Goal: Task Accomplishment & Management: Manage account settings

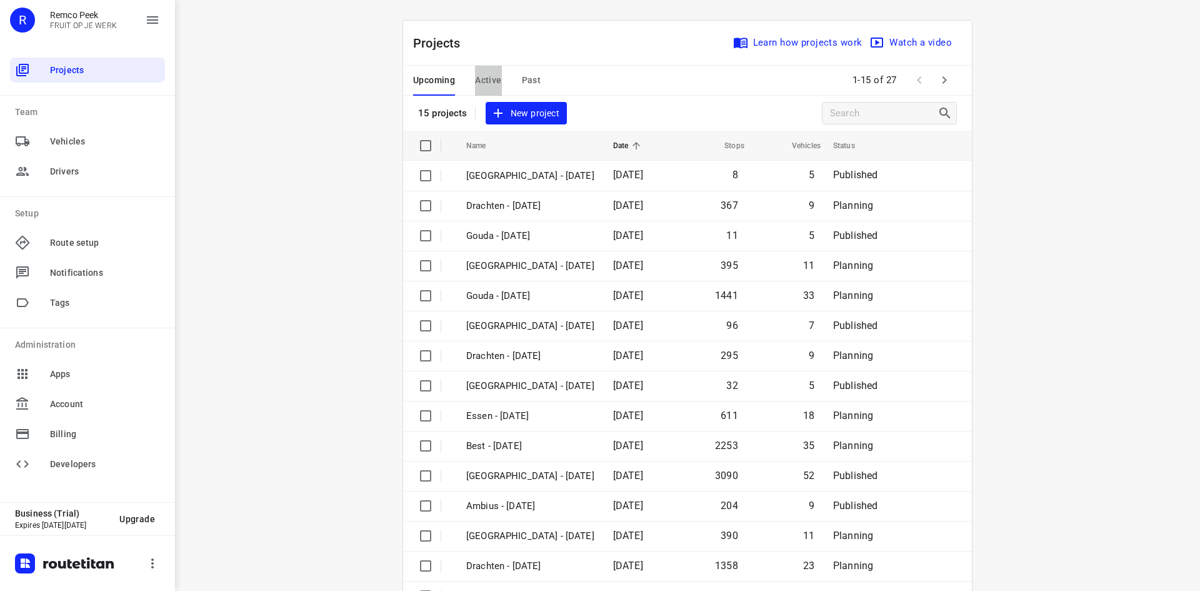
click at [493, 78] on span "Active" at bounding box center [488, 81] width 26 height 16
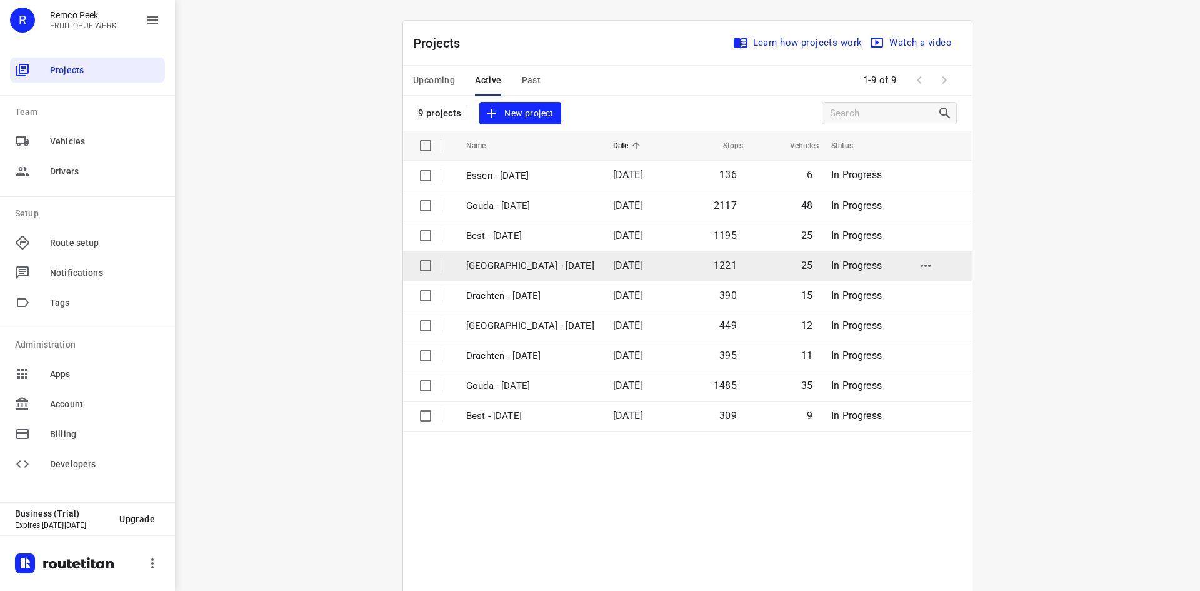
click at [512, 263] on p "[GEOGRAPHIC_DATA] - [DATE]" at bounding box center [530, 266] width 128 height 14
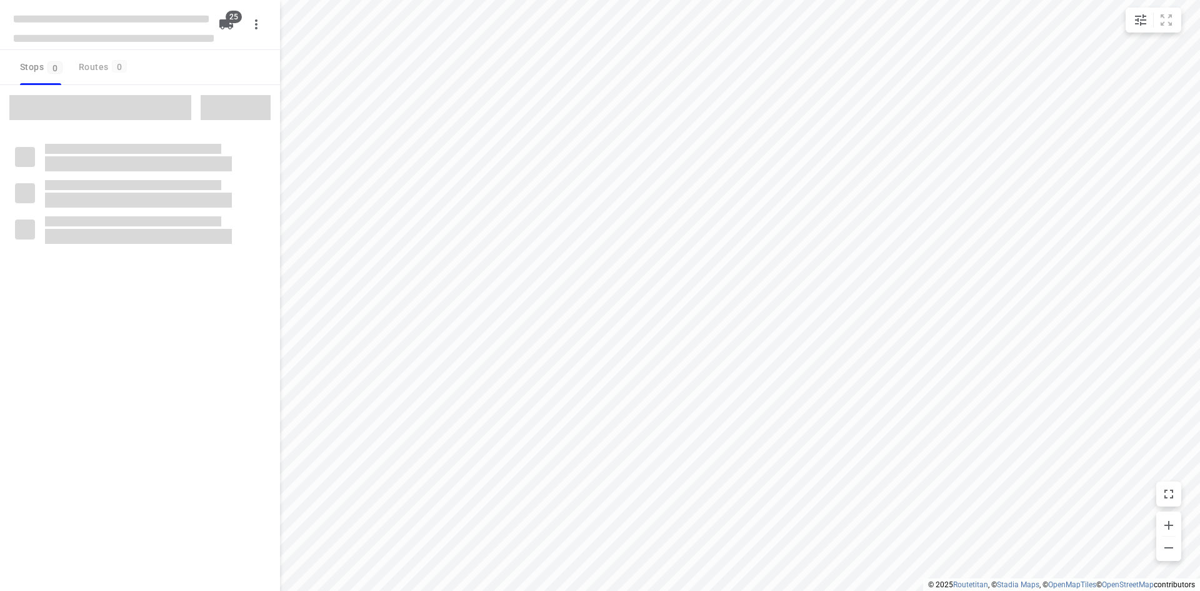
checkbox input "true"
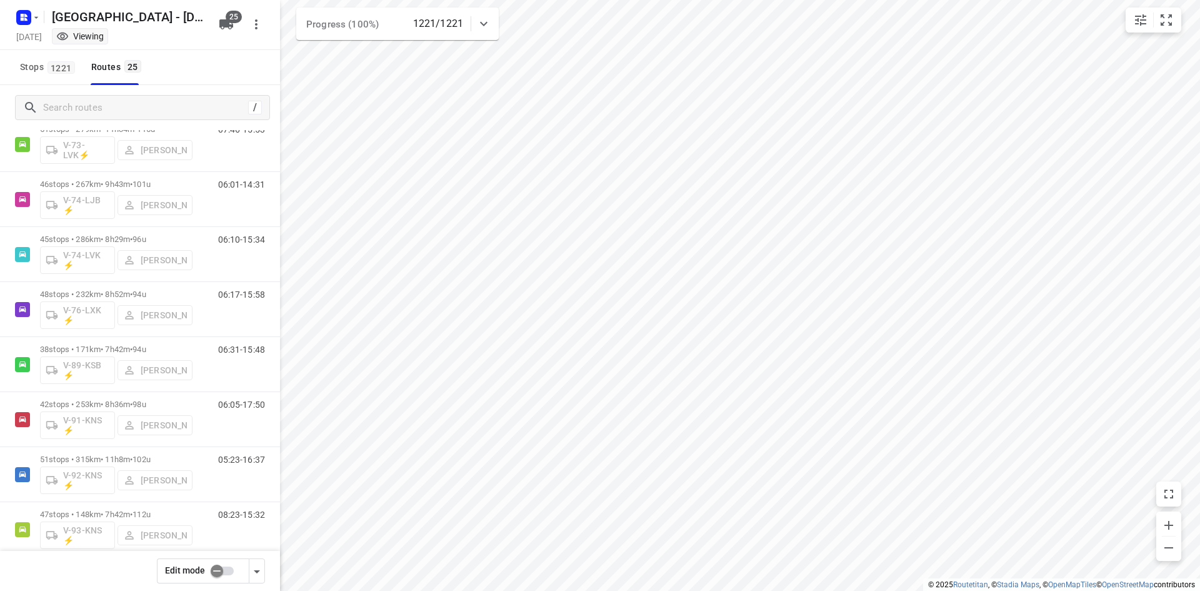
scroll to position [823, 0]
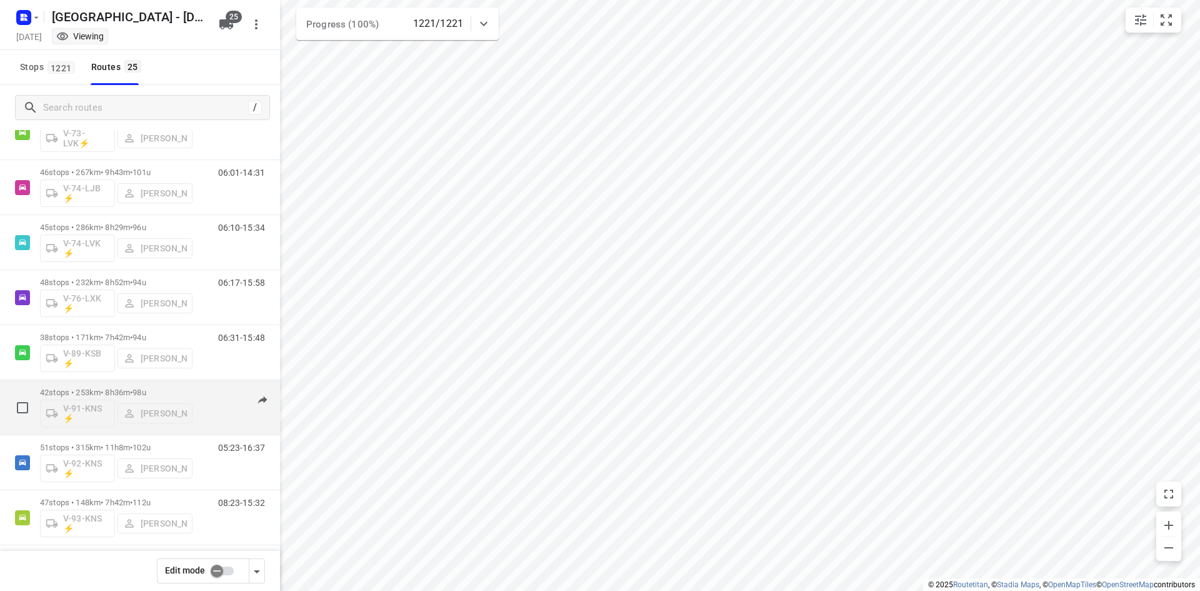
click at [141, 387] on div "42 stops • 253km • 8h36m • 98u V-91-KNS ⚡ [PERSON_NAME]" at bounding box center [116, 407] width 153 height 52
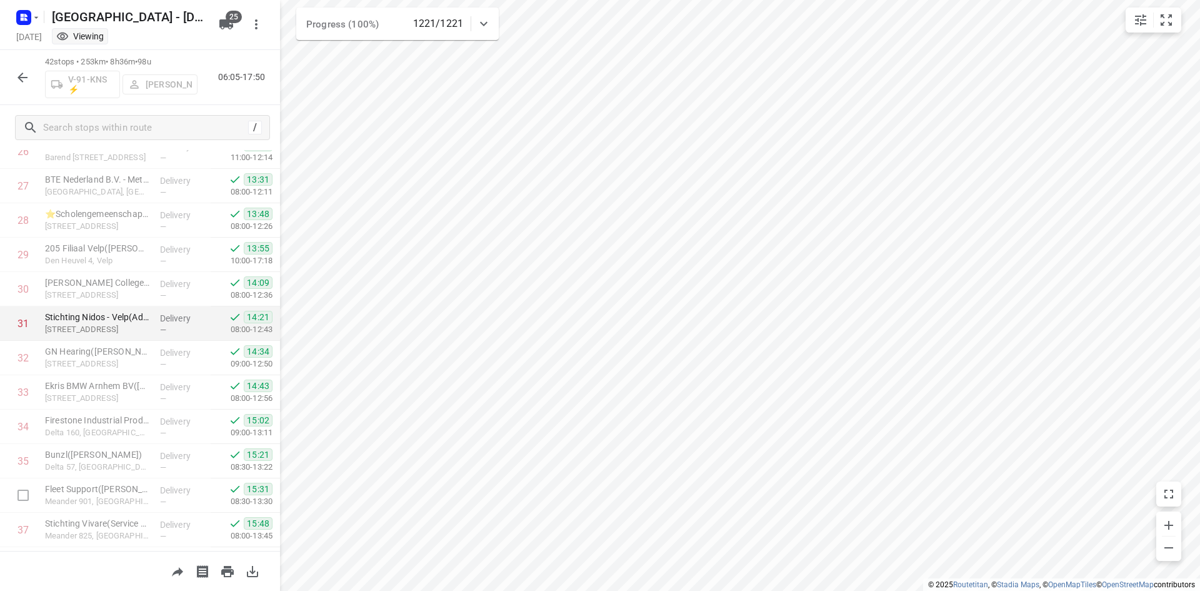
scroll to position [1140, 0]
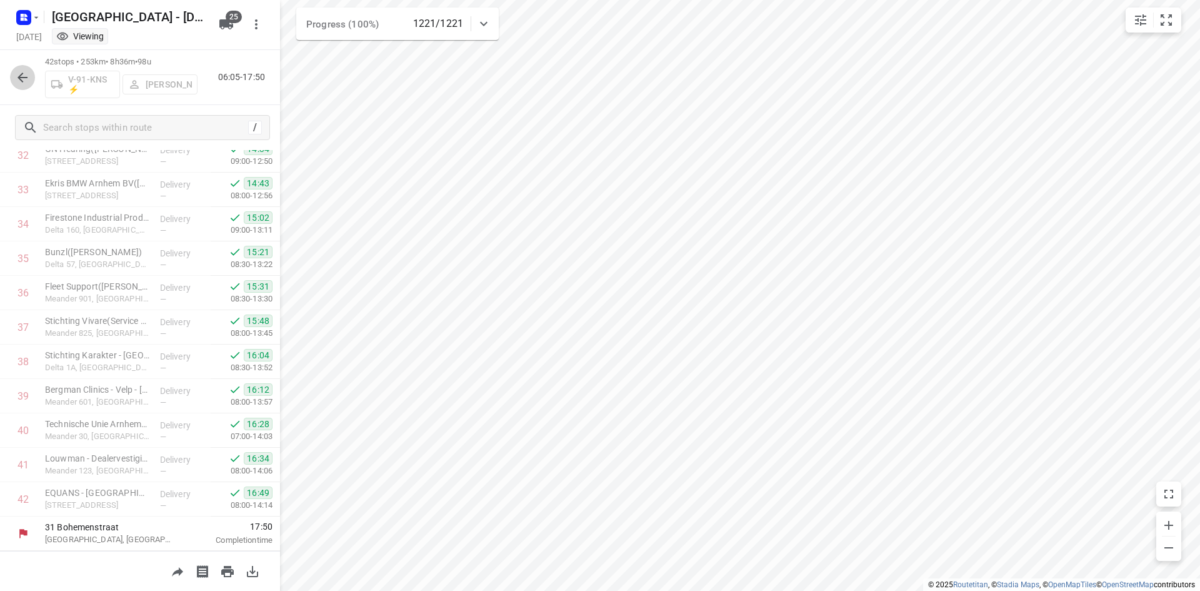
click at [16, 80] on icon "button" at bounding box center [22, 77] width 15 height 15
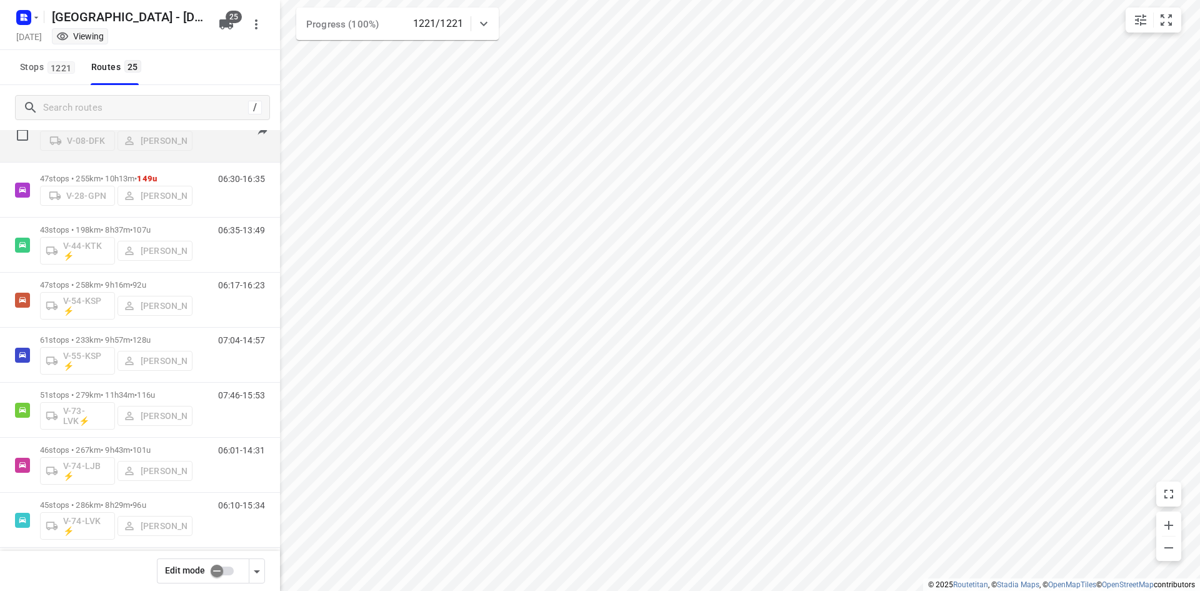
scroll to position [563, 0]
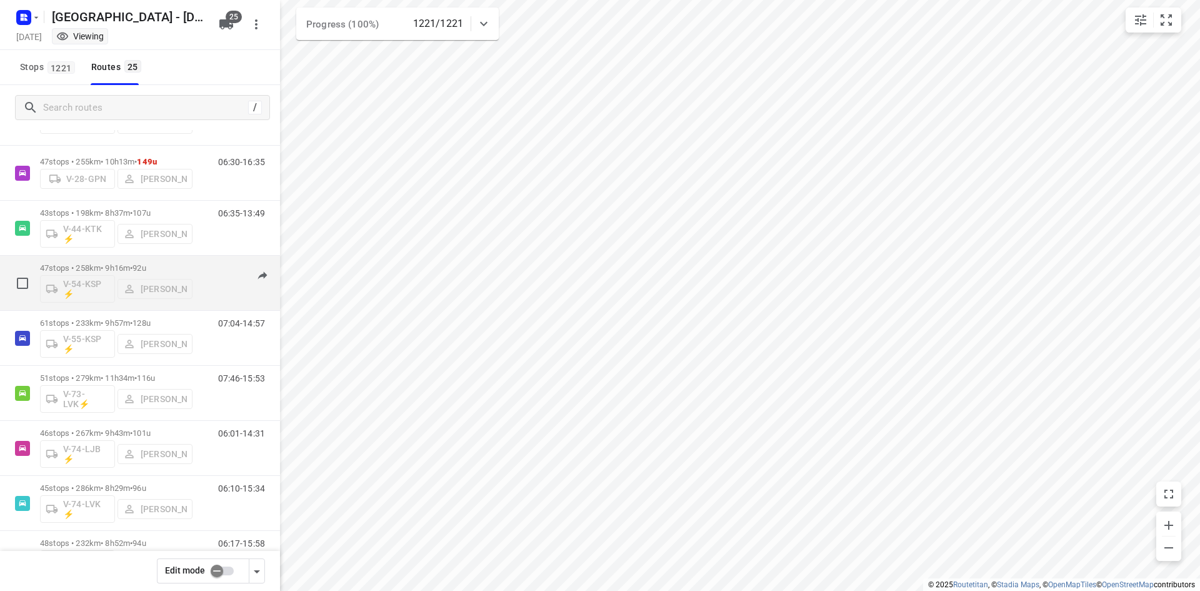
click at [133, 268] on span "•" at bounding box center [131, 267] width 3 height 9
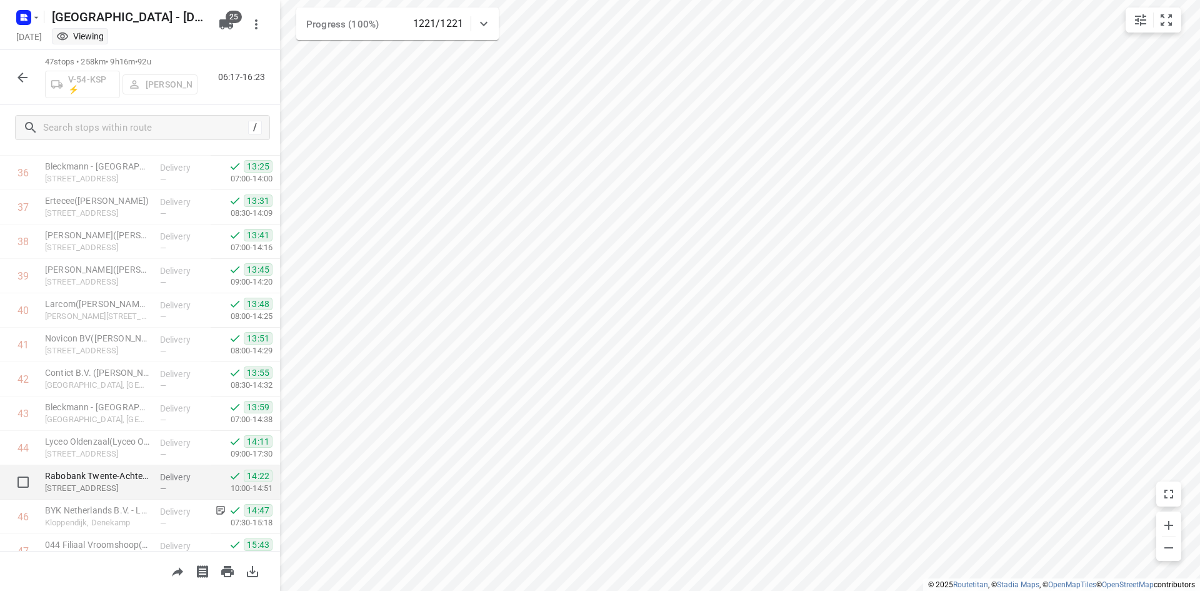
scroll to position [1312, 0]
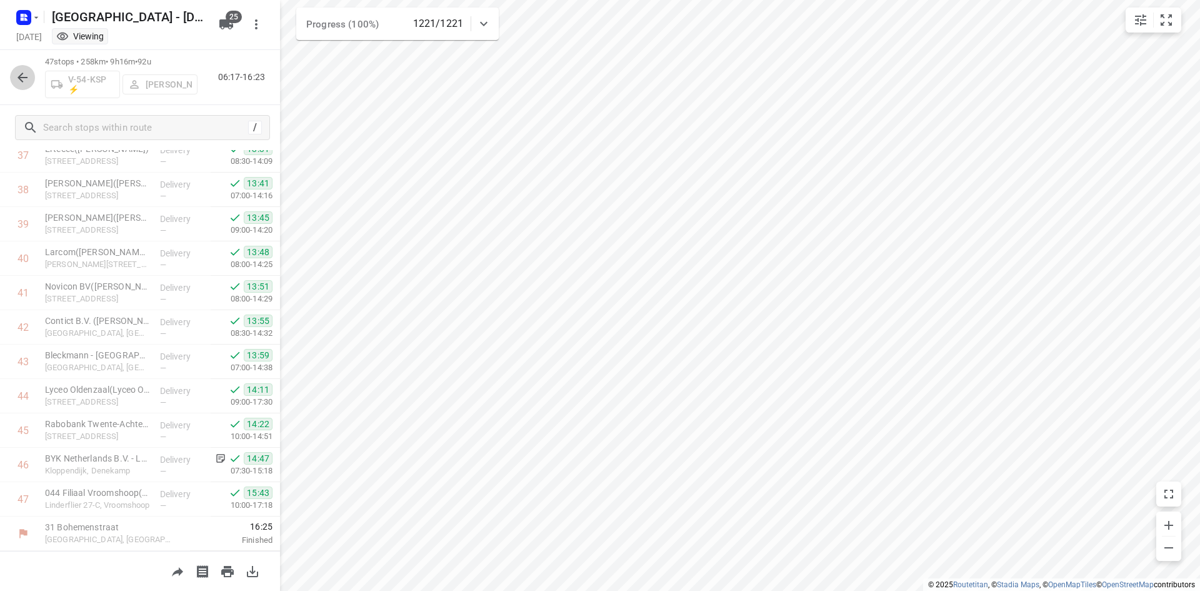
click at [19, 76] on icon "button" at bounding box center [23, 78] width 10 height 10
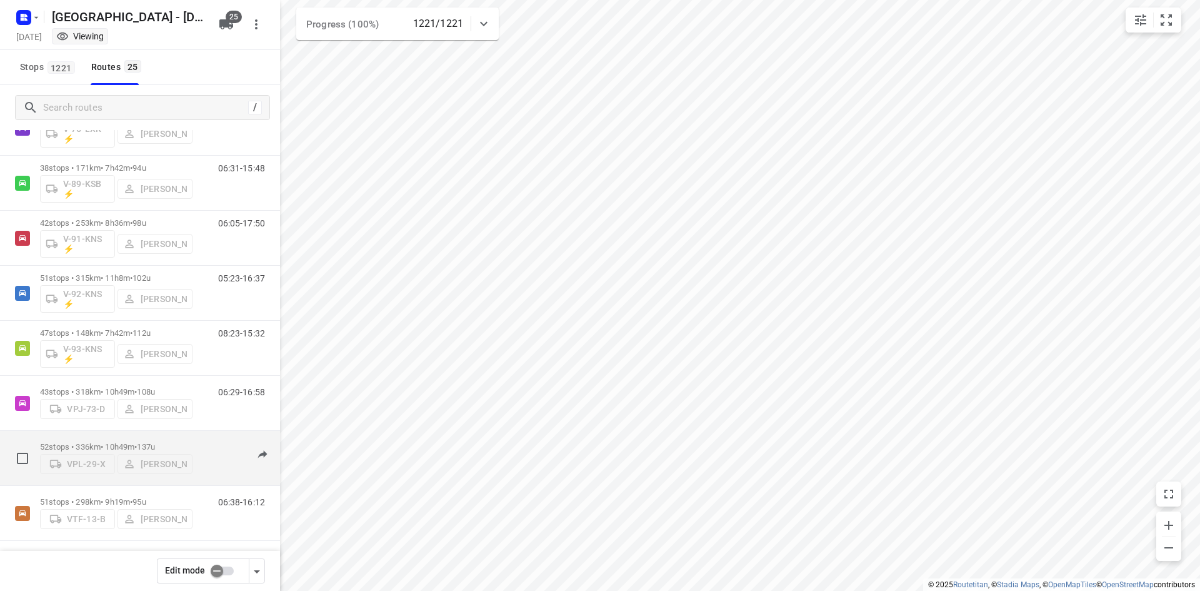
scroll to position [995, 0]
click at [203, 452] on div "06:27-18:12" at bounding box center [234, 458] width 63 height 38
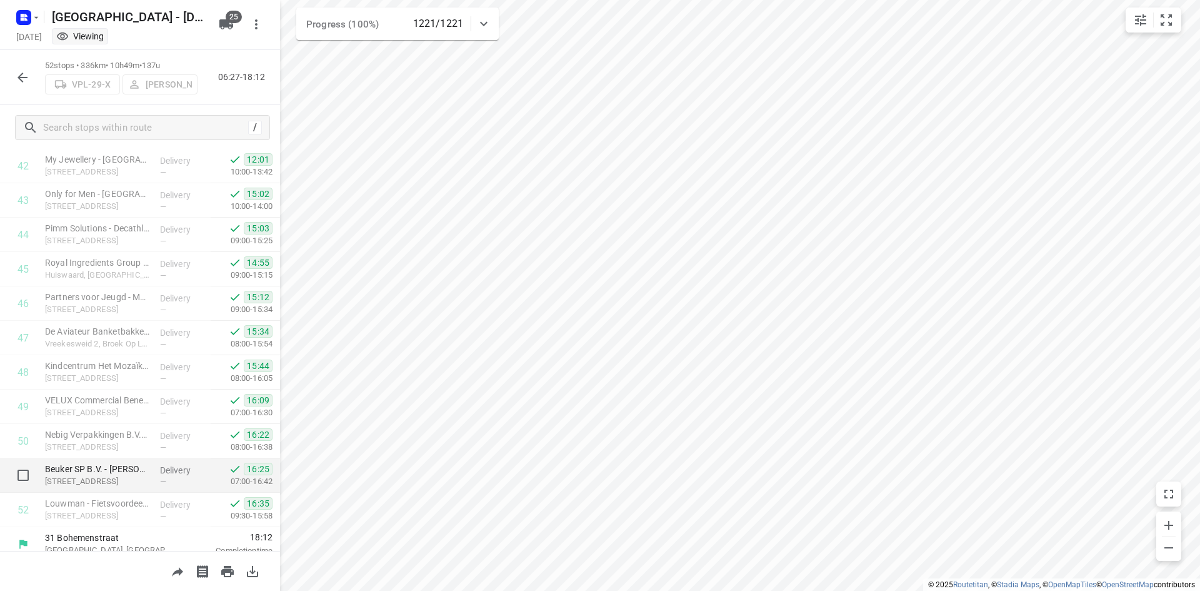
scroll to position [1484, 0]
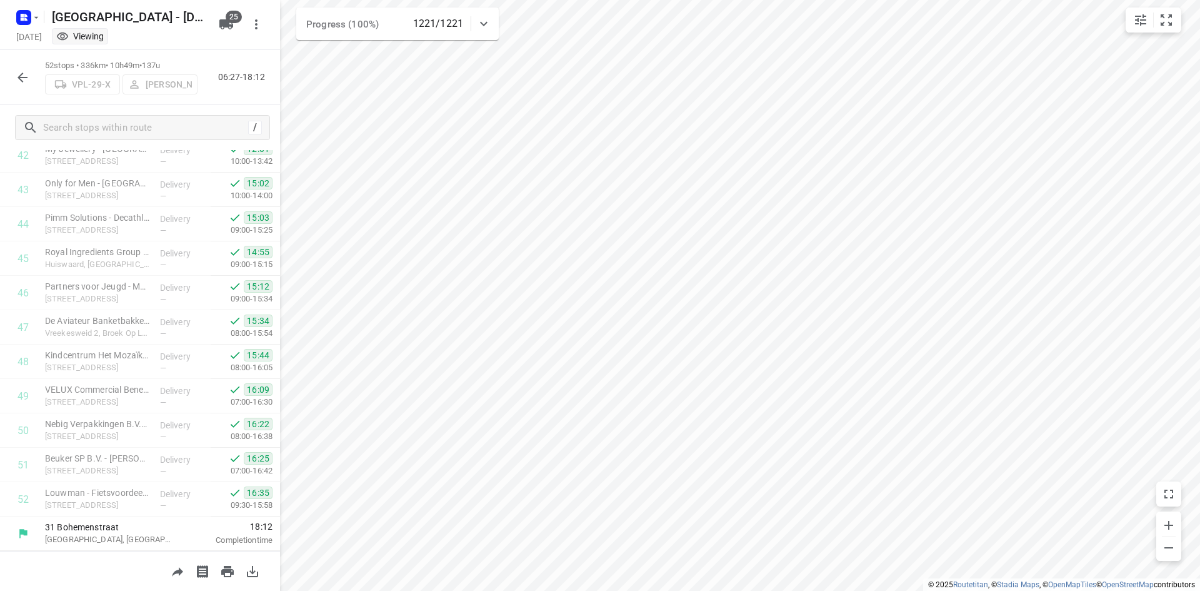
click at [23, 81] on icon "button" at bounding box center [22, 77] width 15 height 15
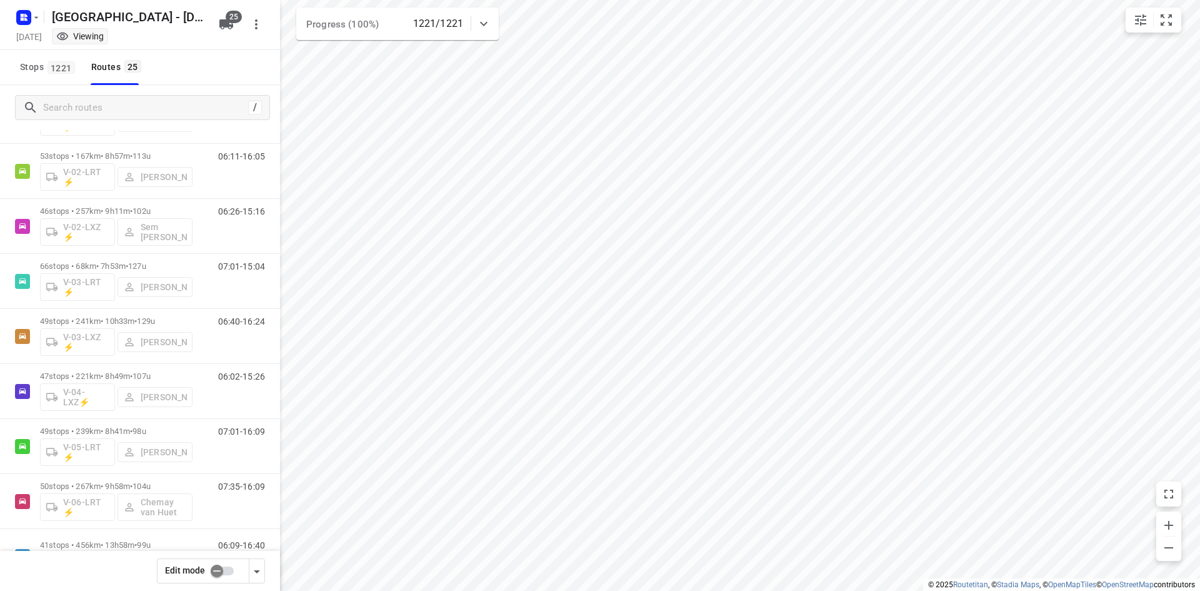
scroll to position [126, 0]
click at [484, 23] on icon at bounding box center [483, 23] width 15 height 15
click at [396, 78] on icon "button" at bounding box center [397, 78] width 11 height 11
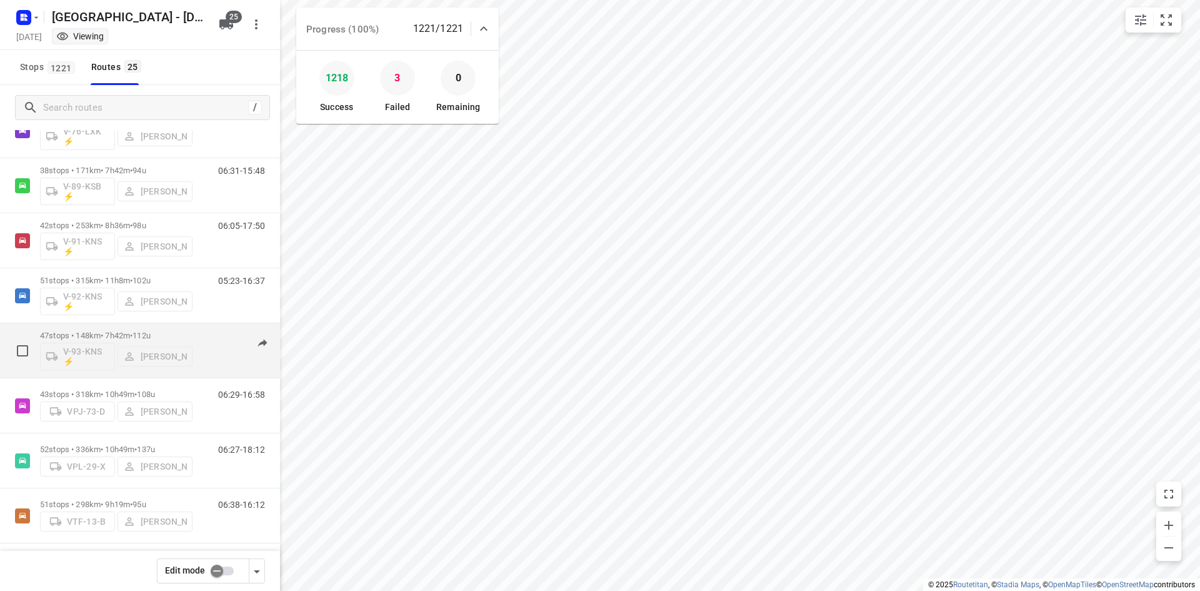
scroll to position [995, 0]
